Goal: Find specific page/section: Find specific page/section

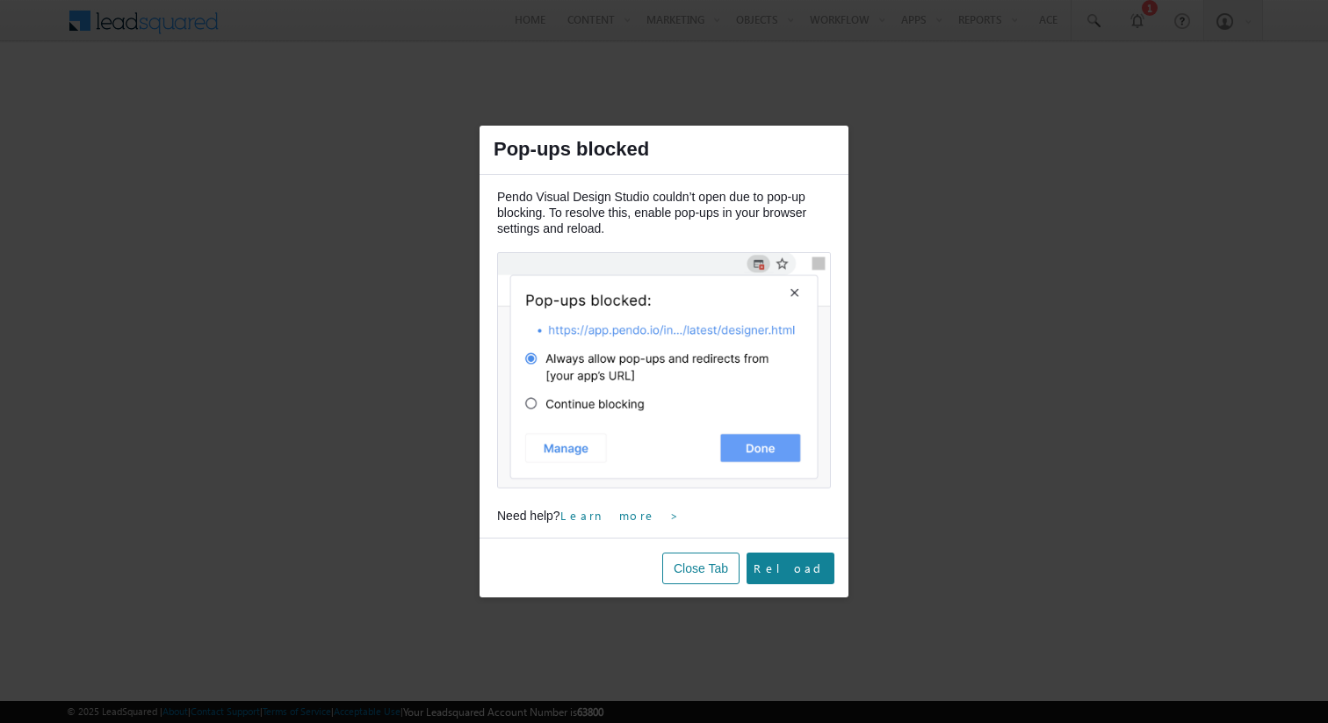
click at [745, 445] on img at bounding box center [664, 370] width 334 height 236
click at [799, 570] on link "Reload" at bounding box center [791, 568] width 74 height 32
click at [724, 566] on button "Close Tab" at bounding box center [700, 568] width 77 height 32
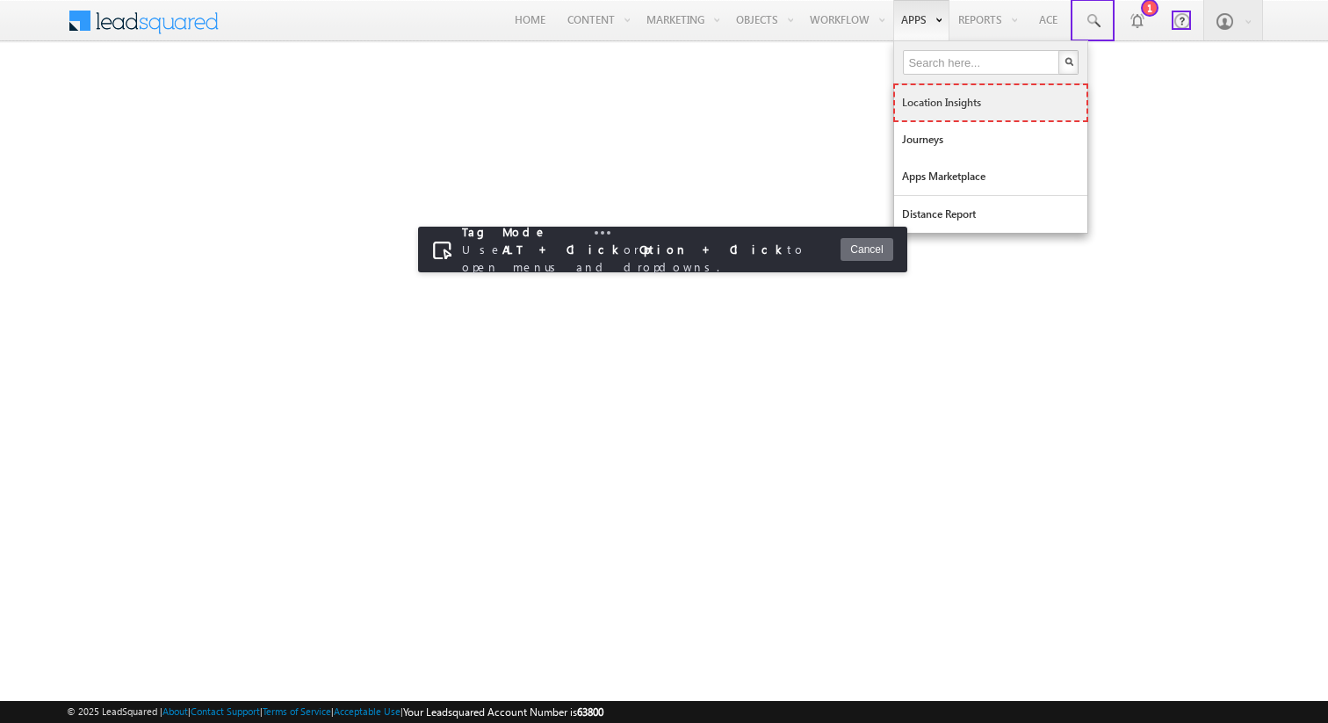
click at [927, 111] on link "Location Insights" at bounding box center [990, 102] width 193 height 37
